Goal: Information Seeking & Learning: Learn about a topic

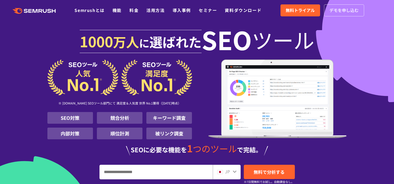
click at [342, 14] on span "デモを申し込む" at bounding box center [343, 10] width 29 height 7
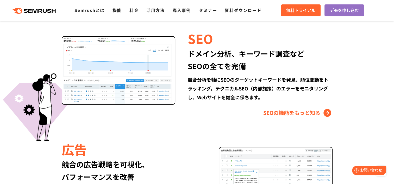
scroll to position [494, 0]
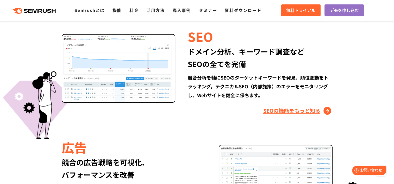
click at [325, 111] on link "SEOの機能をもっと知る" at bounding box center [297, 111] width 69 height 8
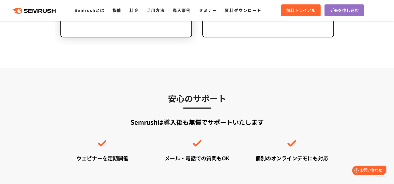
scroll to position [1275, 0]
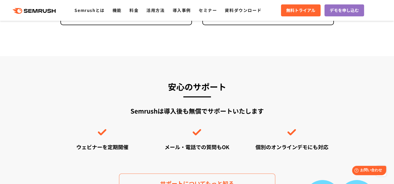
scroll to position [1457, 0]
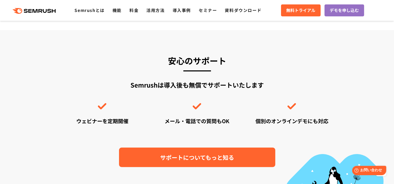
click at [235, 156] on link "サポートについてもっと知る" at bounding box center [197, 158] width 156 height 20
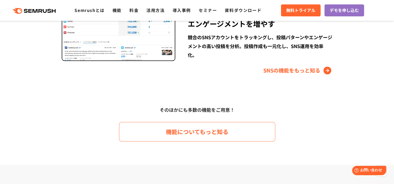
scroll to position [755, 0]
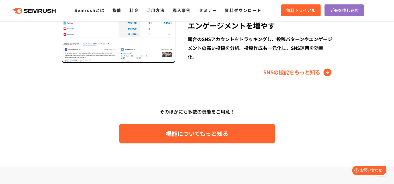
click at [179, 130] on span "機能についてもっと知る" at bounding box center [197, 133] width 62 height 9
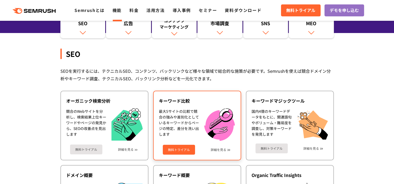
scroll to position [104, 0]
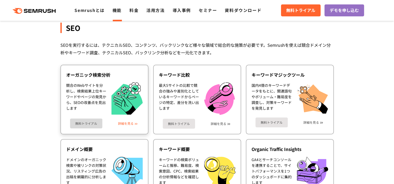
click at [133, 122] on link "詳細を見る" at bounding box center [126, 124] width 16 height 4
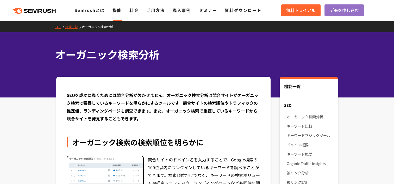
drag, startPoint x: 152, startPoint y: 133, endPoint x: 108, endPoint y: 119, distance: 46.5
click at [108, 119] on div "SEOを成功に導くためには競合分析が欠かせません。オーガニック検索分析は競合サイトがオーガニック検索で獲得しているキーワードを明らかにするツールです。競合サイ…" at bounding box center [164, 106] width 194 height 31
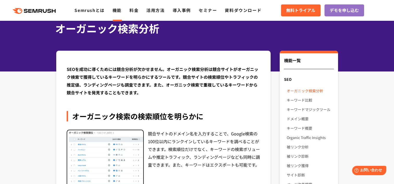
click at [314, 91] on link "オーガニック検索分析" at bounding box center [309, 90] width 47 height 9
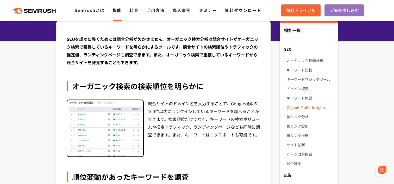
scroll to position [52, 0]
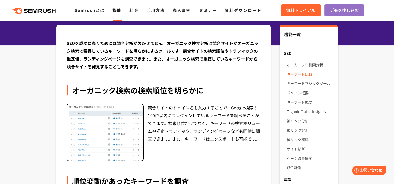
click at [303, 72] on link "キーワード比較" at bounding box center [309, 73] width 47 height 9
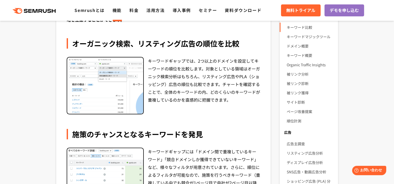
scroll to position [104, 0]
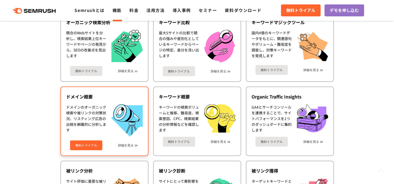
scroll to position [208, 0]
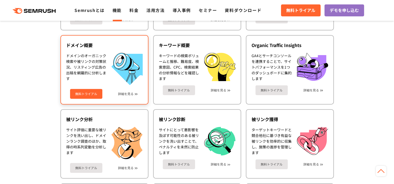
click at [91, 90] on link "無料トライアル" at bounding box center [86, 94] width 32 height 10
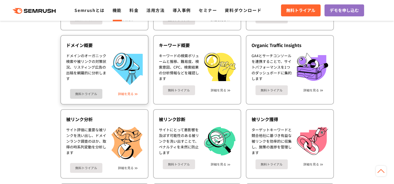
click at [125, 92] on link "詳細を見る" at bounding box center [126, 94] width 16 height 4
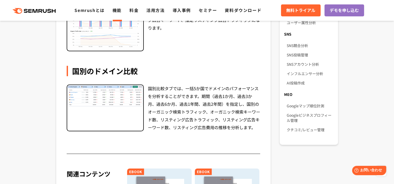
scroll to position [328, 0]
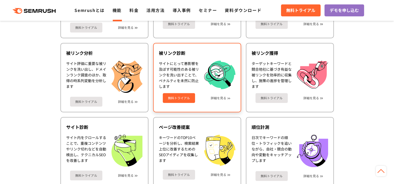
scroll to position [286, 0]
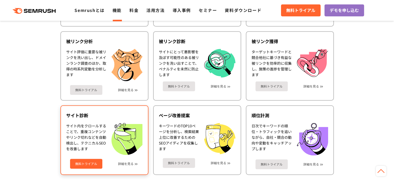
click at [122, 132] on img at bounding box center [126, 139] width 31 height 32
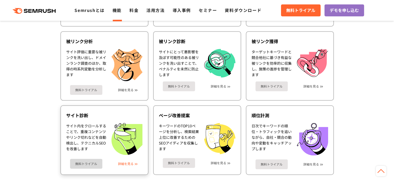
click at [131, 162] on link "詳細を見る" at bounding box center [126, 164] width 16 height 4
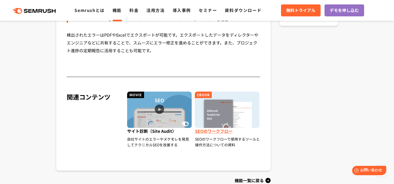
scroll to position [494, 0]
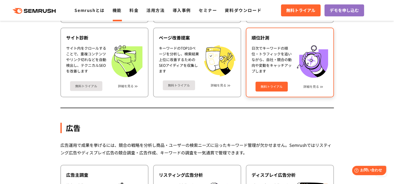
click at [313, 82] on div "無料トライアル 詳細を見る" at bounding box center [289, 85] width 76 height 14
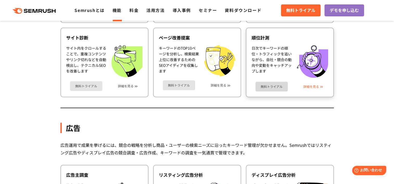
click at [313, 85] on link "詳細を見る" at bounding box center [311, 87] width 16 height 4
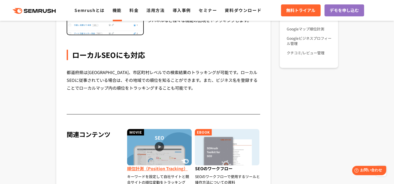
scroll to position [494, 0]
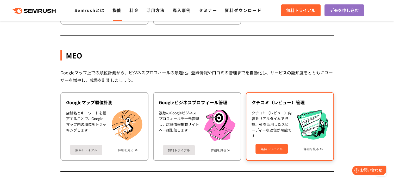
scroll to position [1304, 0]
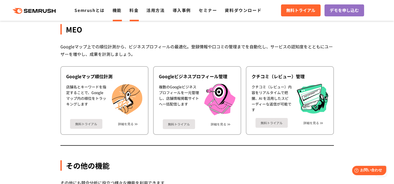
click at [135, 11] on link "料金" at bounding box center [133, 10] width 9 height 6
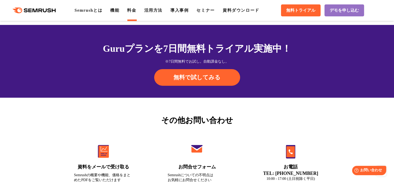
scroll to position [1717, 0]
